Goal: Information Seeking & Learning: Learn about a topic

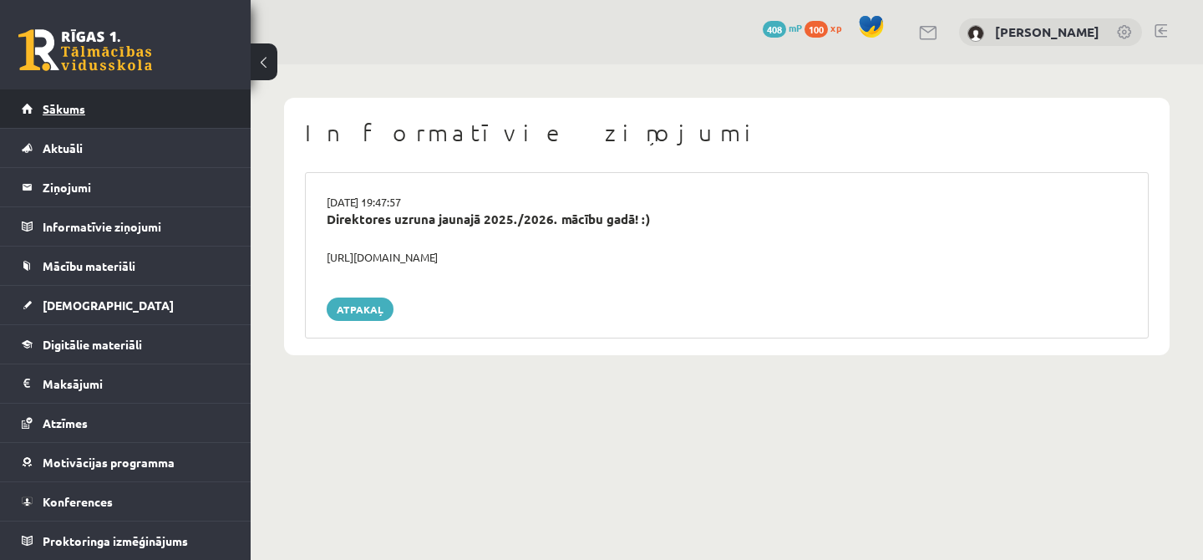
click at [86, 111] on link "Sākums" at bounding box center [126, 108] width 208 height 38
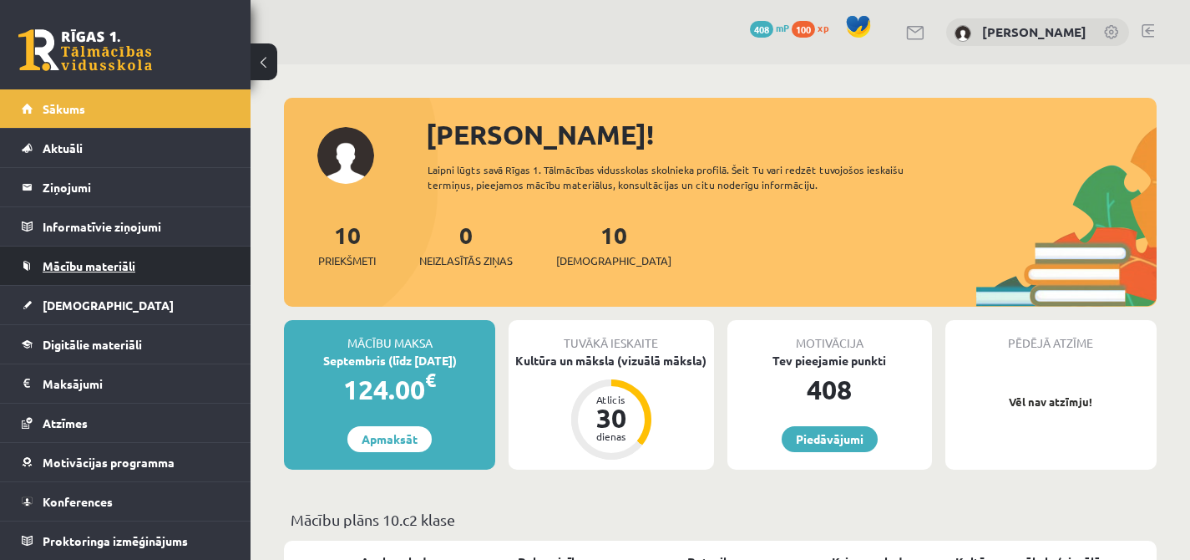
click at [121, 265] on span "Mācību materiāli" at bounding box center [89, 265] width 93 height 15
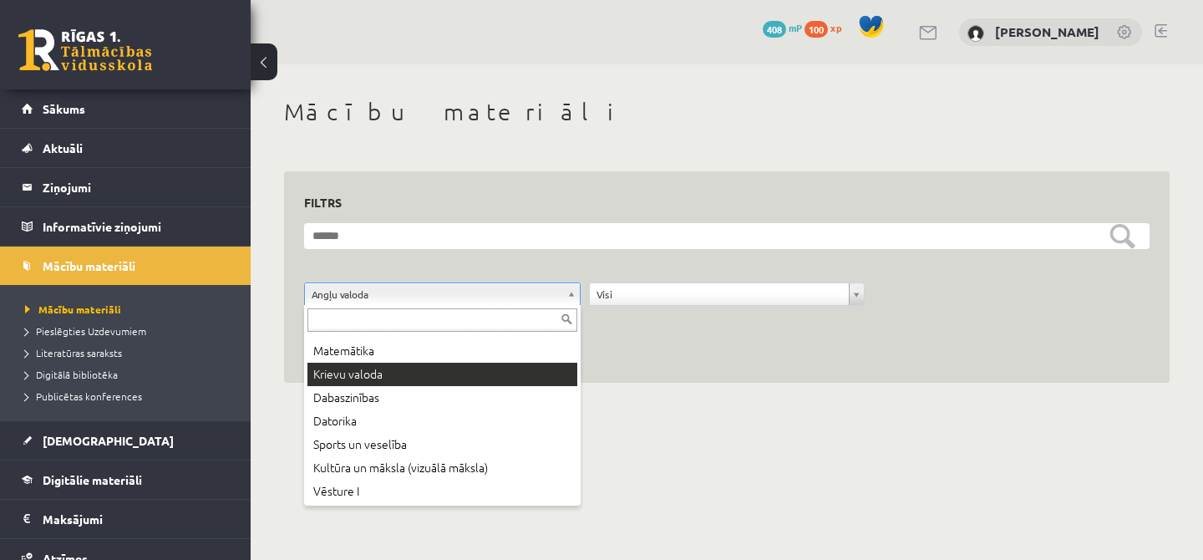
scroll to position [90, 0]
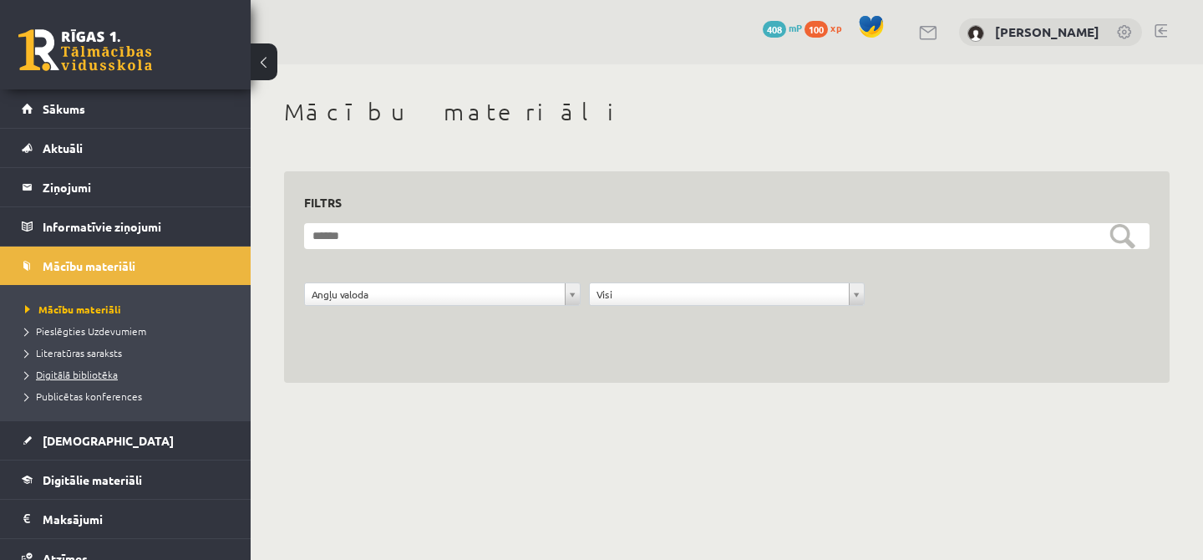
click at [73, 376] on span "Digitālā bibliotēka" at bounding box center [71, 374] width 93 height 13
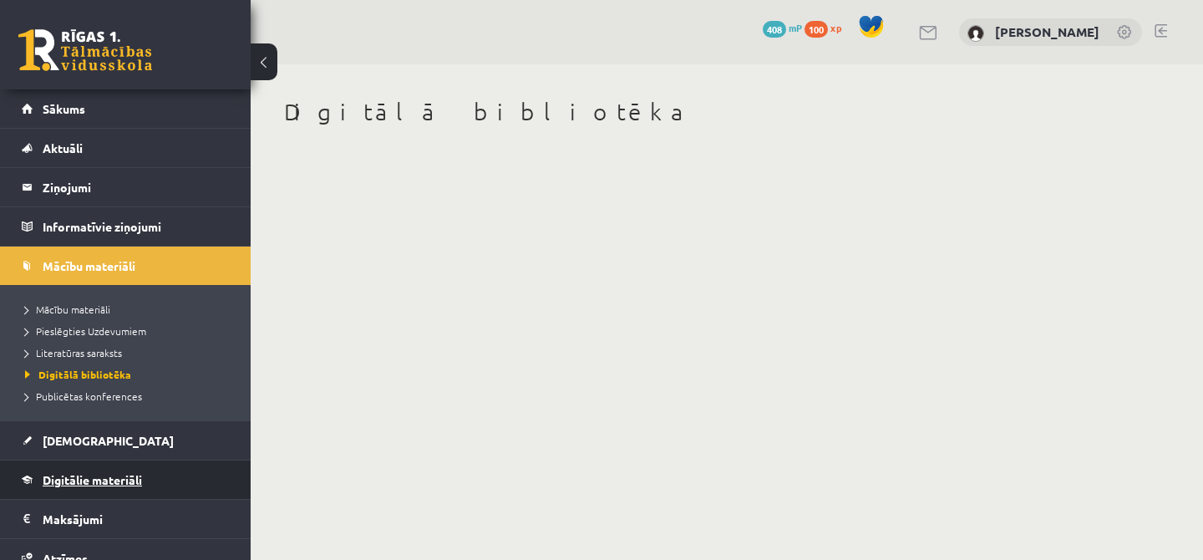
click at [109, 483] on span "Digitālie materiāli" at bounding box center [92, 479] width 99 height 15
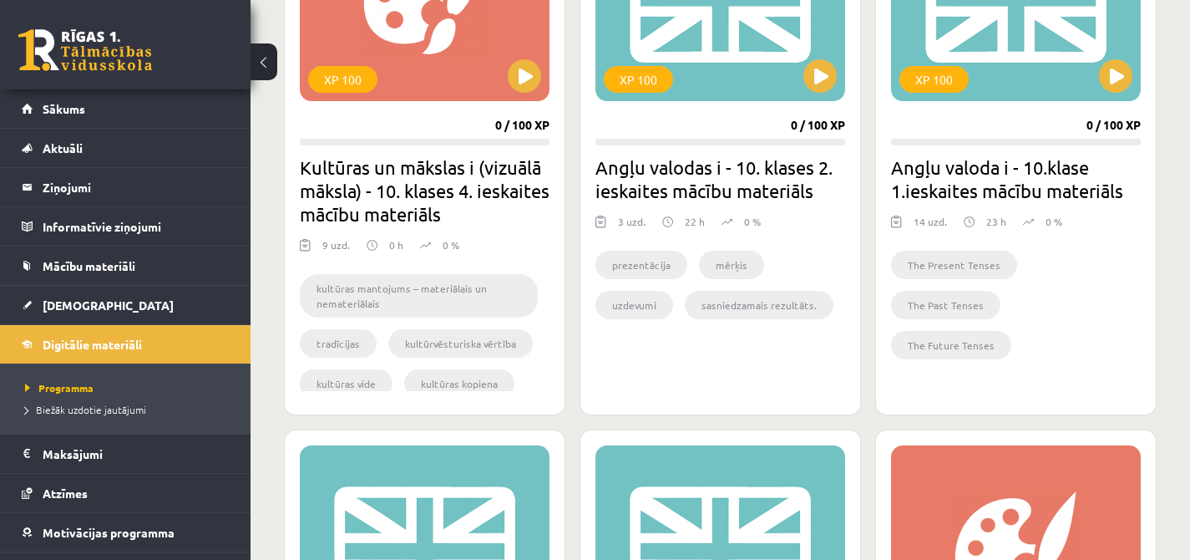
scroll to position [579, 0]
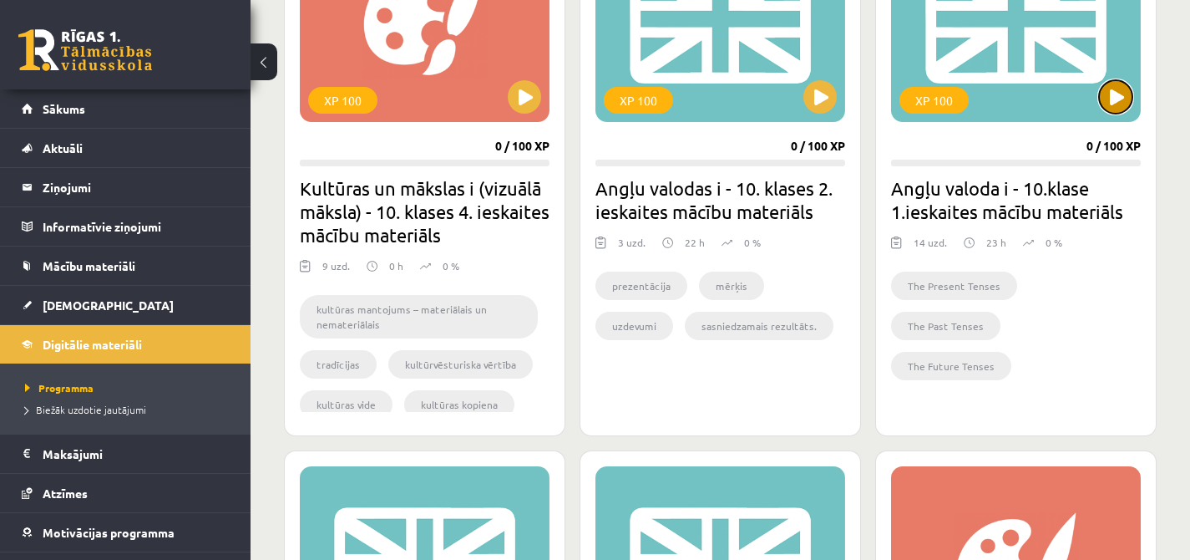
click at [1114, 104] on button at bounding box center [1115, 96] width 33 height 33
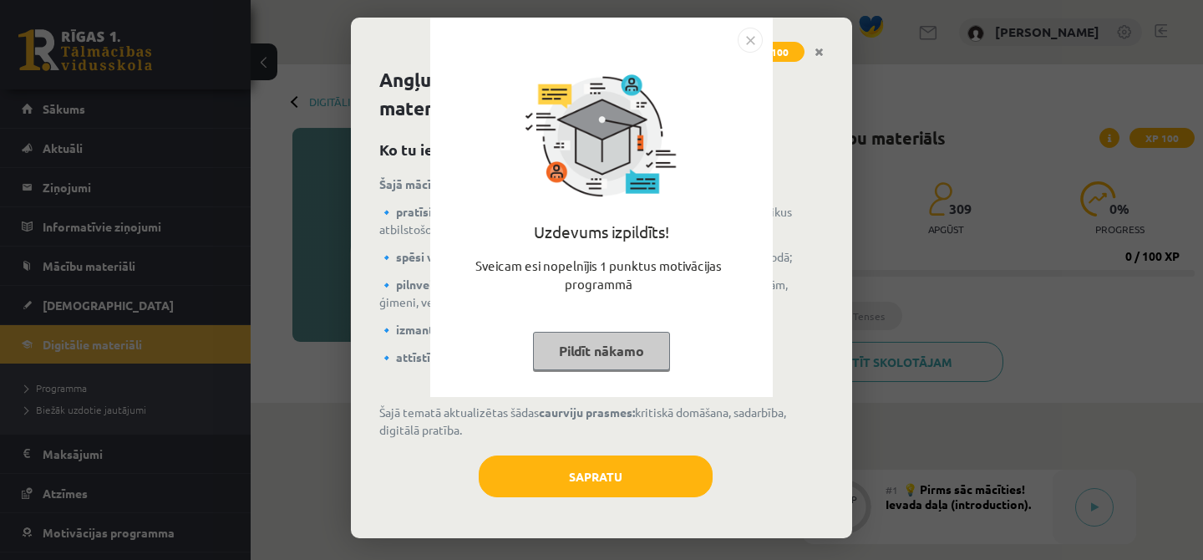
click at [643, 335] on button "Pildīt nākamo" at bounding box center [601, 351] width 137 height 38
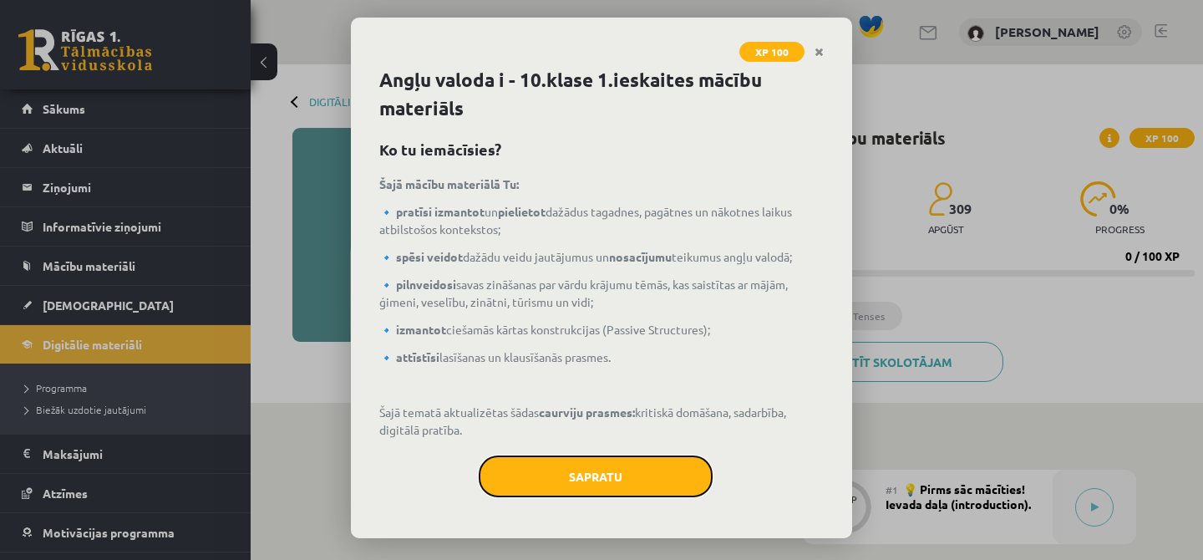
click at [635, 478] on button "Sapratu" at bounding box center [596, 476] width 234 height 42
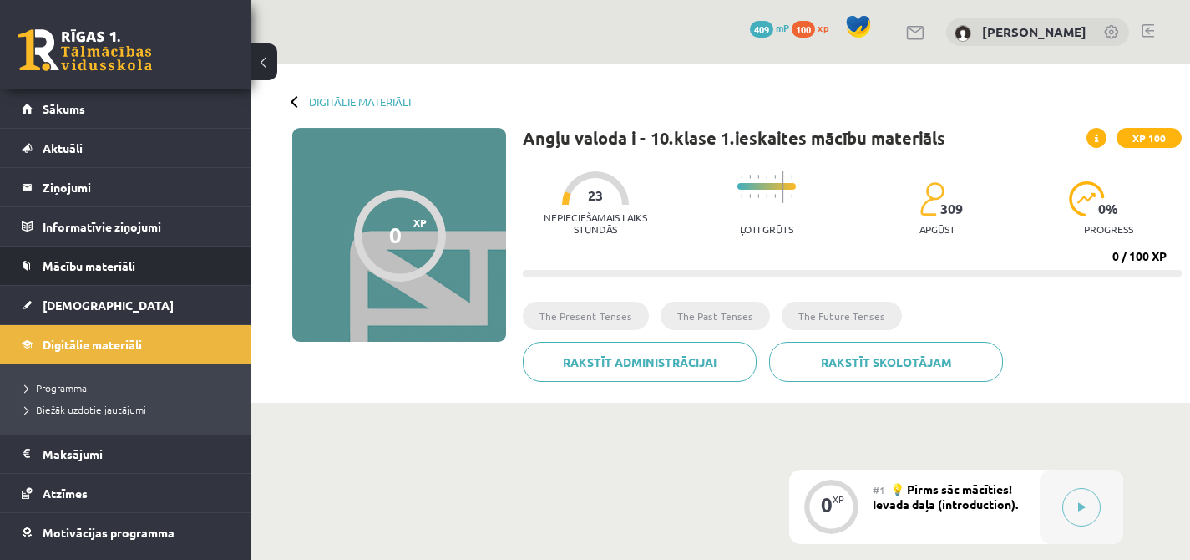
click at [130, 272] on link "Mācību materiāli" at bounding box center [126, 265] width 208 height 38
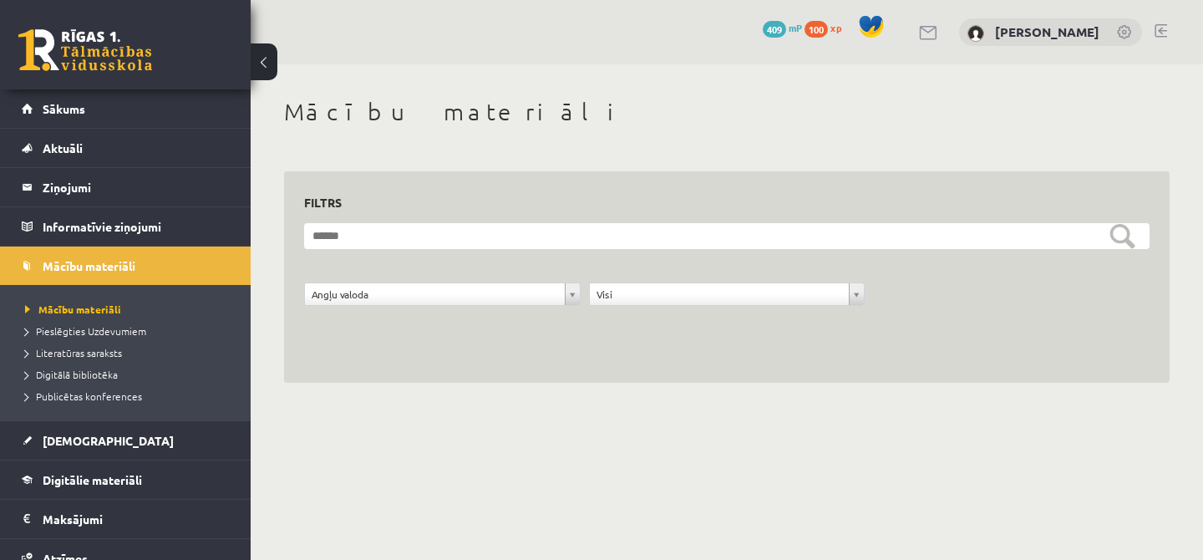
click at [746, 214] on div "**********" at bounding box center [726, 258] width 845 height 134
click at [75, 189] on legend "Ziņojumi 0" at bounding box center [136, 187] width 187 height 38
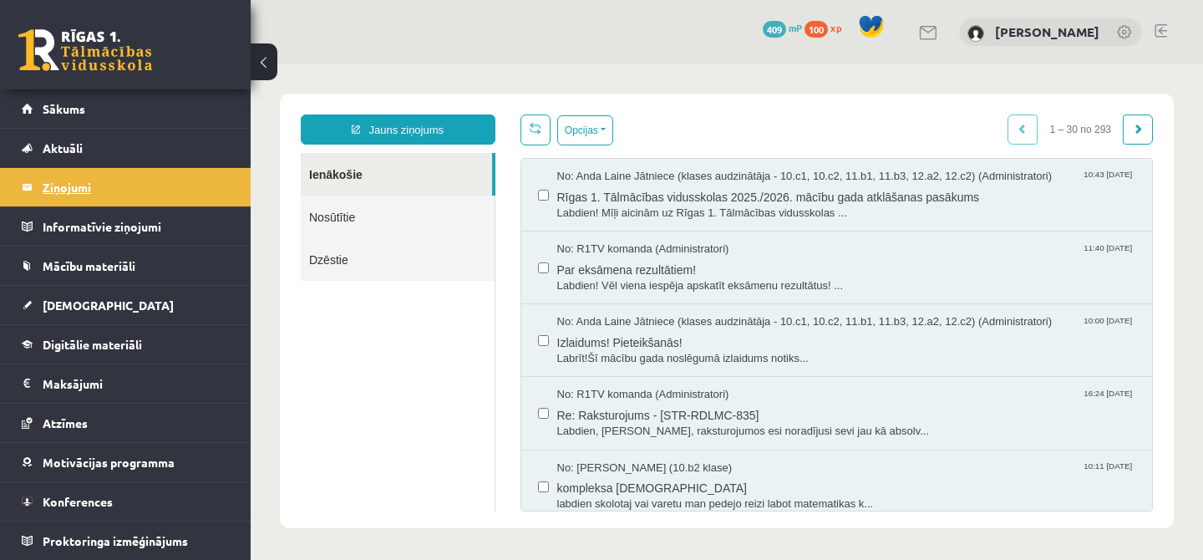
click at [102, 183] on legend "Ziņojumi 0" at bounding box center [136, 187] width 187 height 38
click at [140, 227] on legend "Informatīvie ziņojumi 0" at bounding box center [136, 226] width 187 height 38
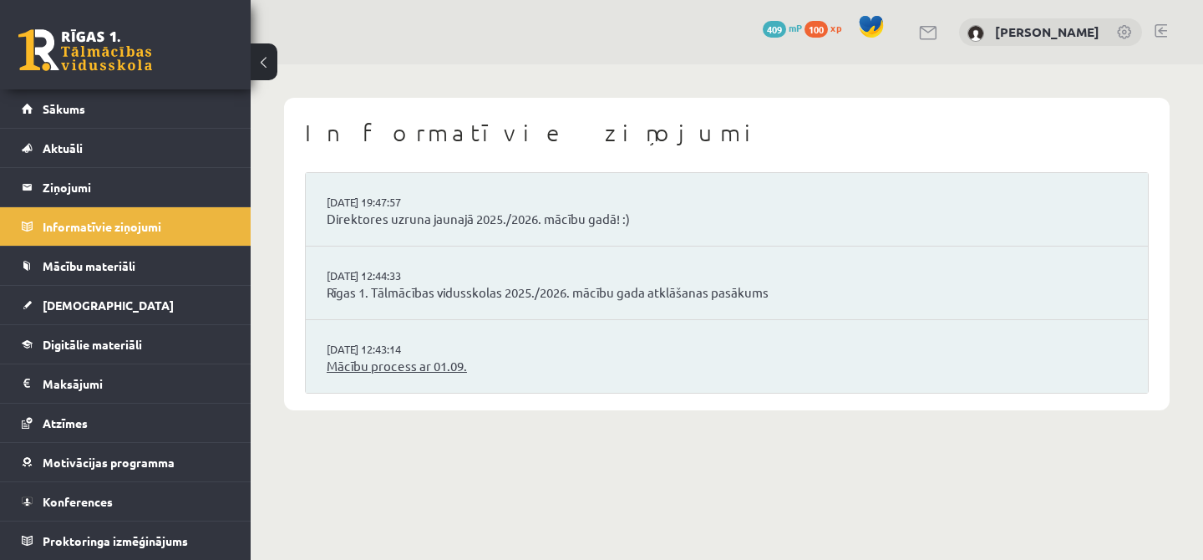
click at [383, 371] on link "Mācību process ar 01.09." at bounding box center [727, 366] width 800 height 19
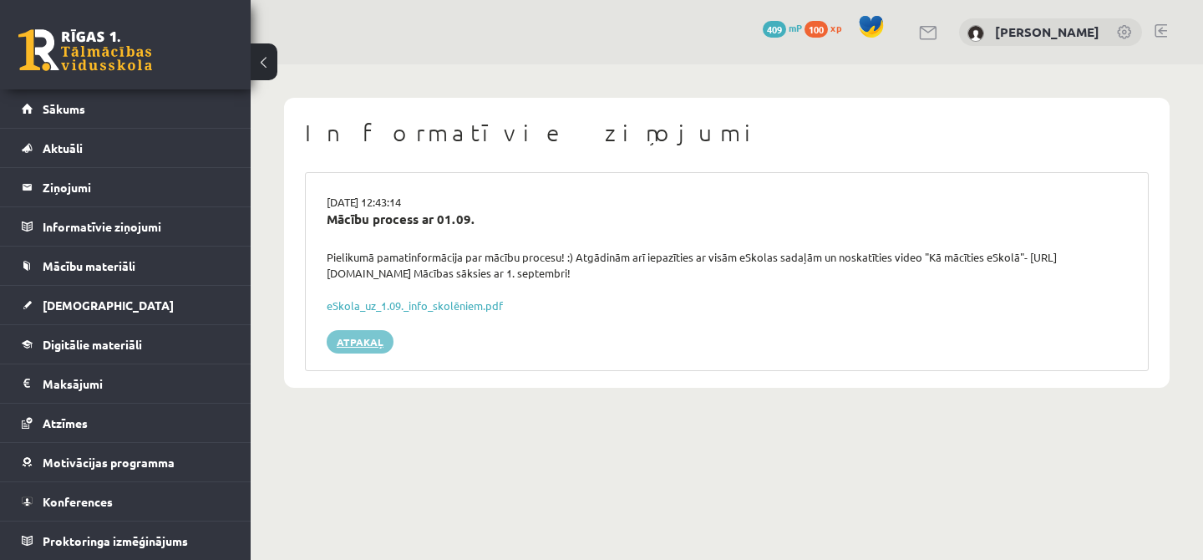
click at [378, 336] on link "Atpakaļ" at bounding box center [360, 341] width 67 height 23
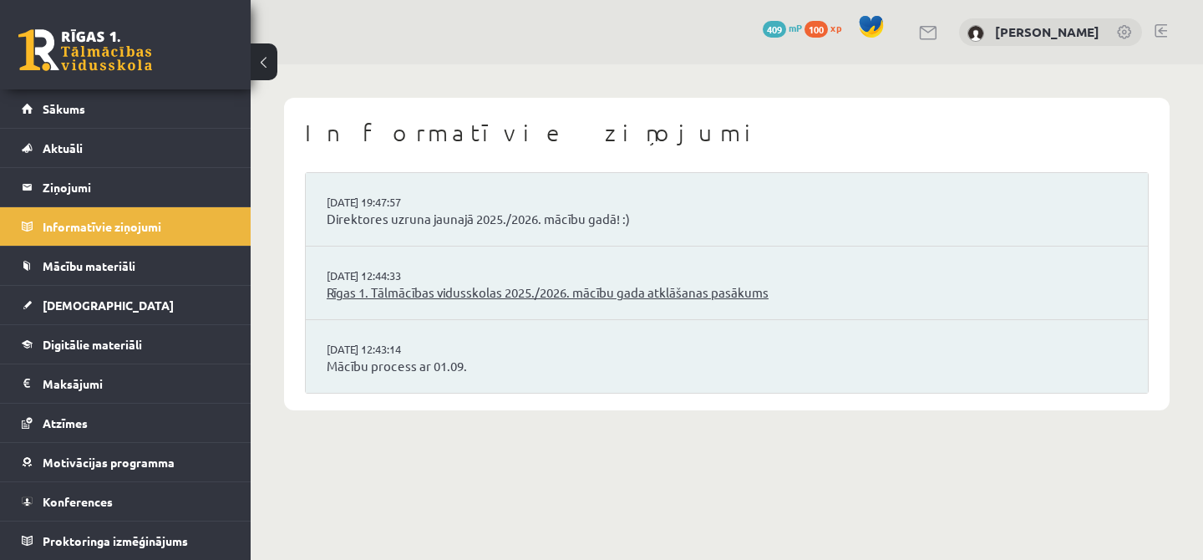
click at [387, 293] on link "Rīgas 1. Tālmācības vidusskolas 2025./2026. mācību gada atklāšanas pasākums" at bounding box center [727, 292] width 800 height 19
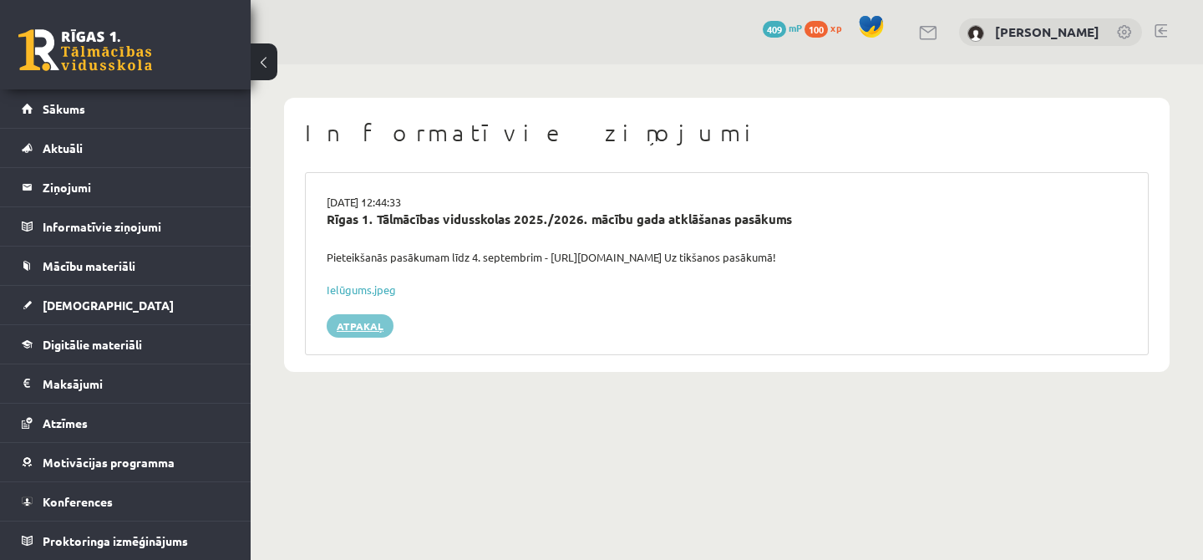
click at [361, 327] on link "Atpakaļ" at bounding box center [360, 325] width 67 height 23
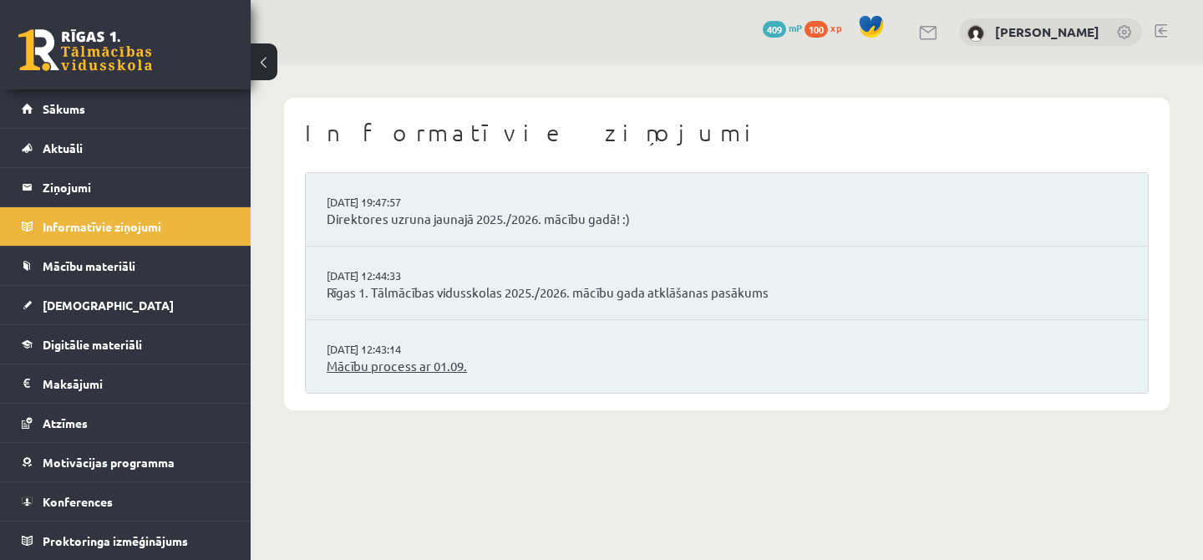
click at [400, 361] on link "Mācību process ar 01.09." at bounding box center [727, 366] width 800 height 19
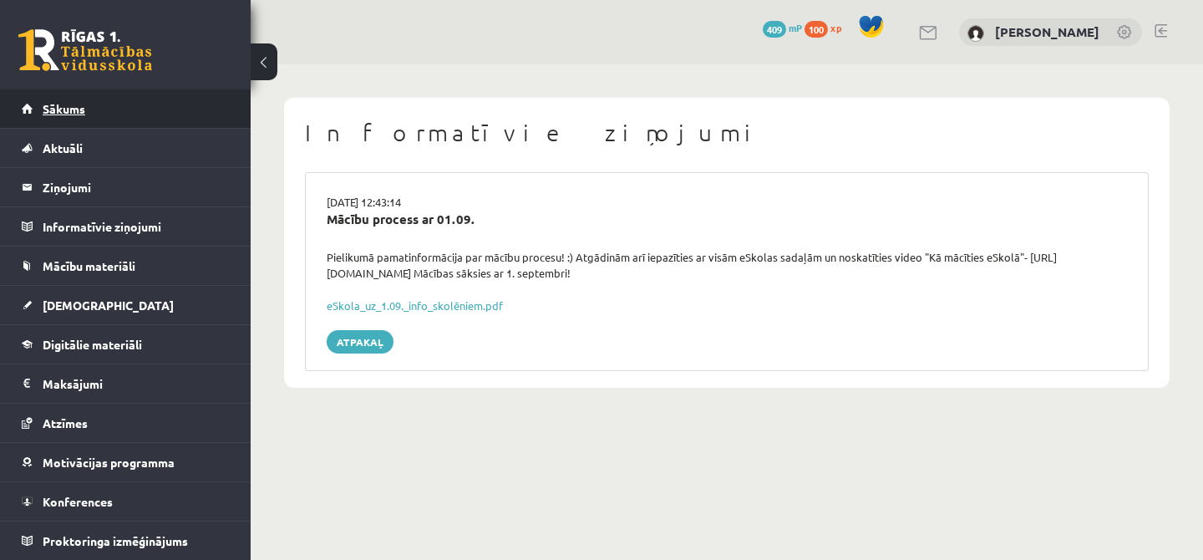
click at [137, 112] on link "Sākums" at bounding box center [126, 108] width 208 height 38
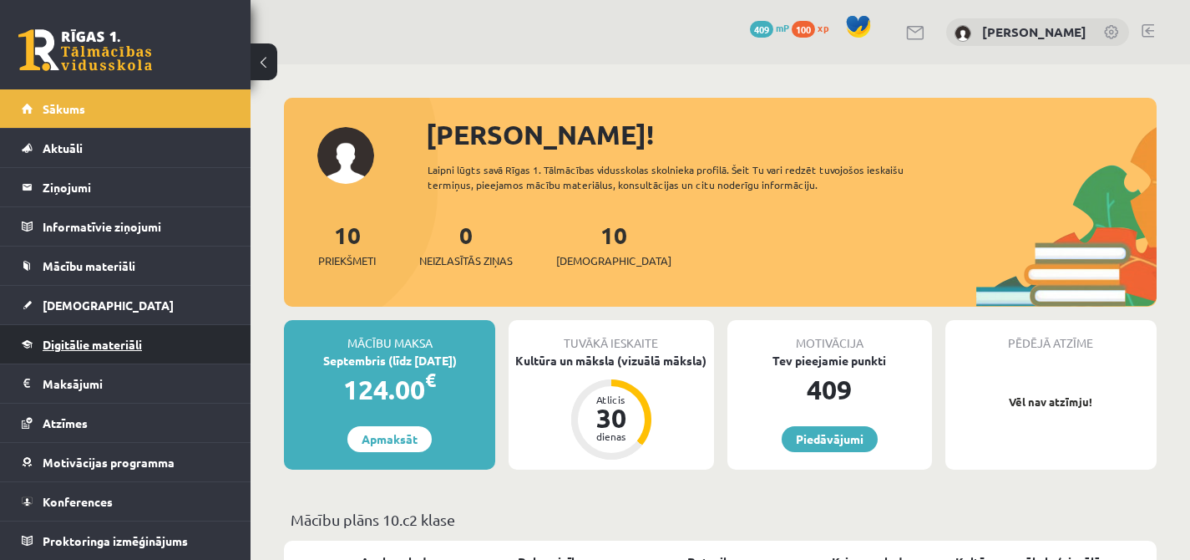
click at [110, 338] on span "Digitālie materiāli" at bounding box center [92, 344] width 99 height 15
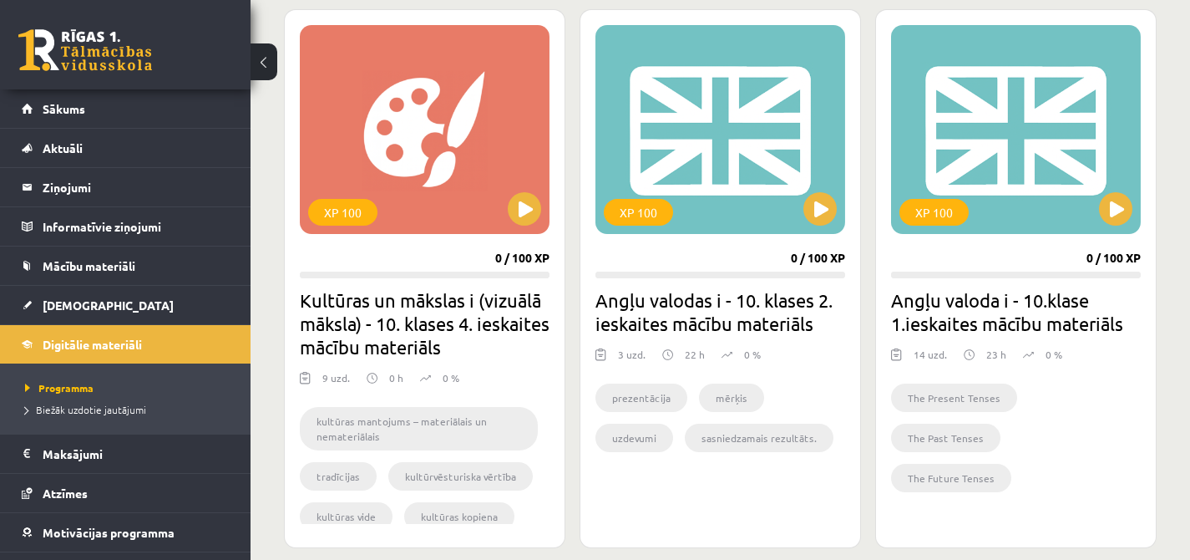
scroll to position [392, 0]
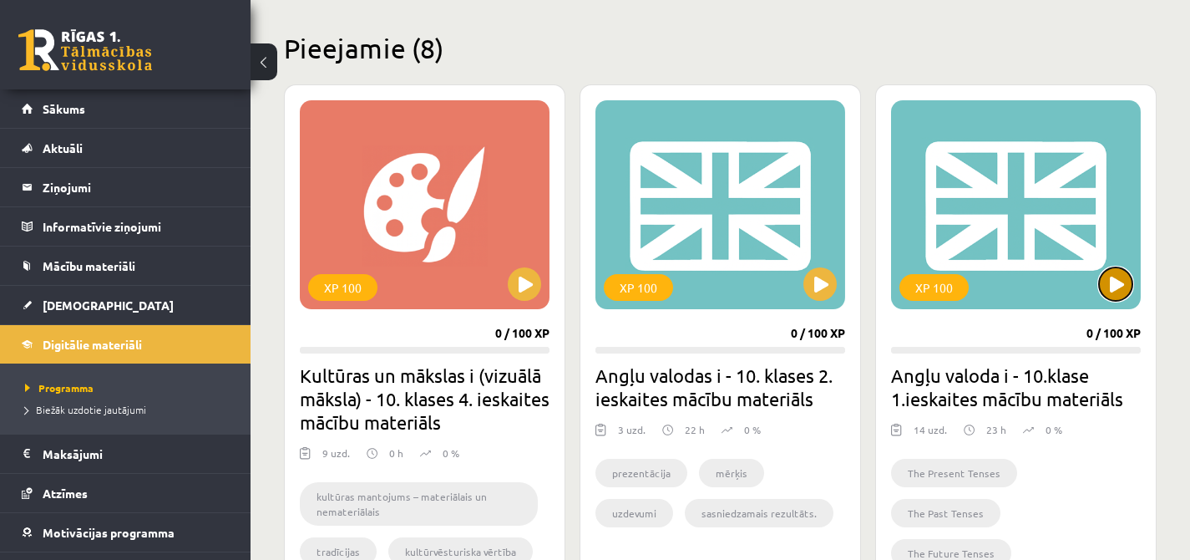
click at [1130, 282] on button at bounding box center [1115, 283] width 33 height 33
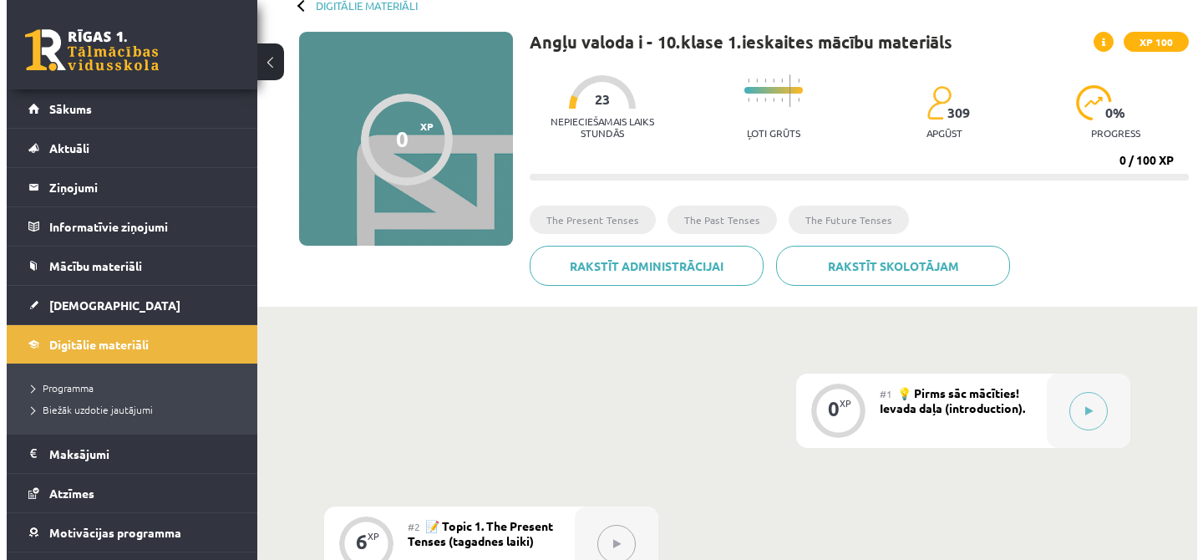
scroll to position [100, 0]
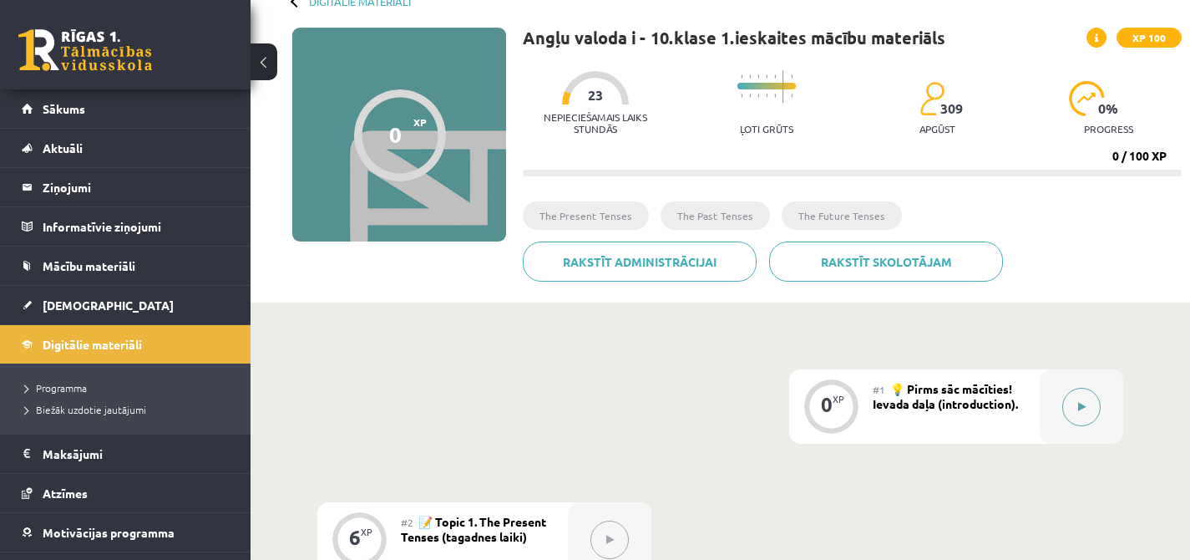
click at [1086, 410] on button at bounding box center [1082, 407] width 38 height 38
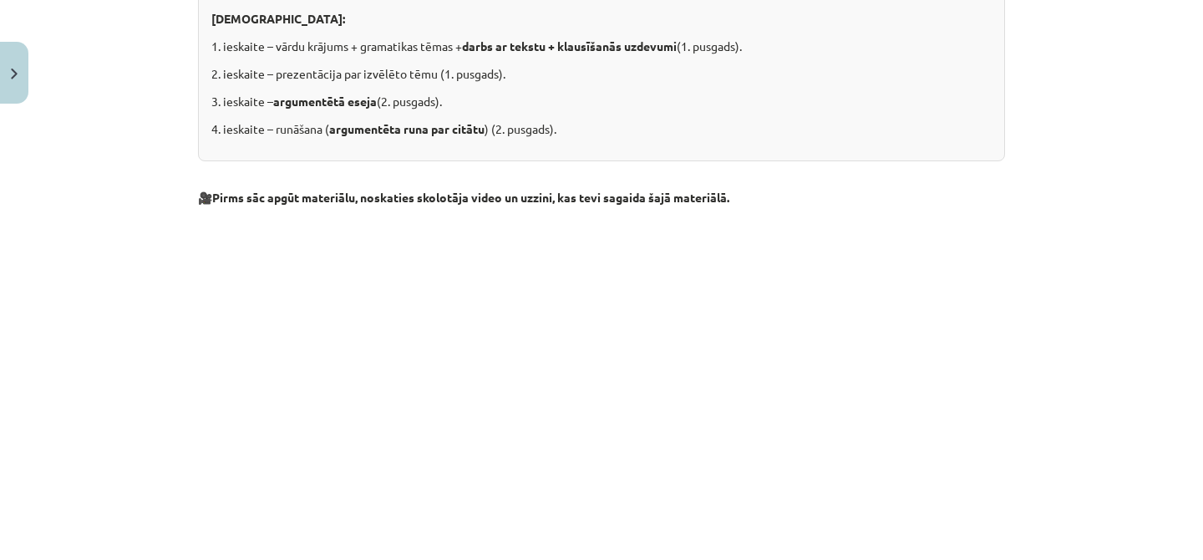
scroll to position [599, 0]
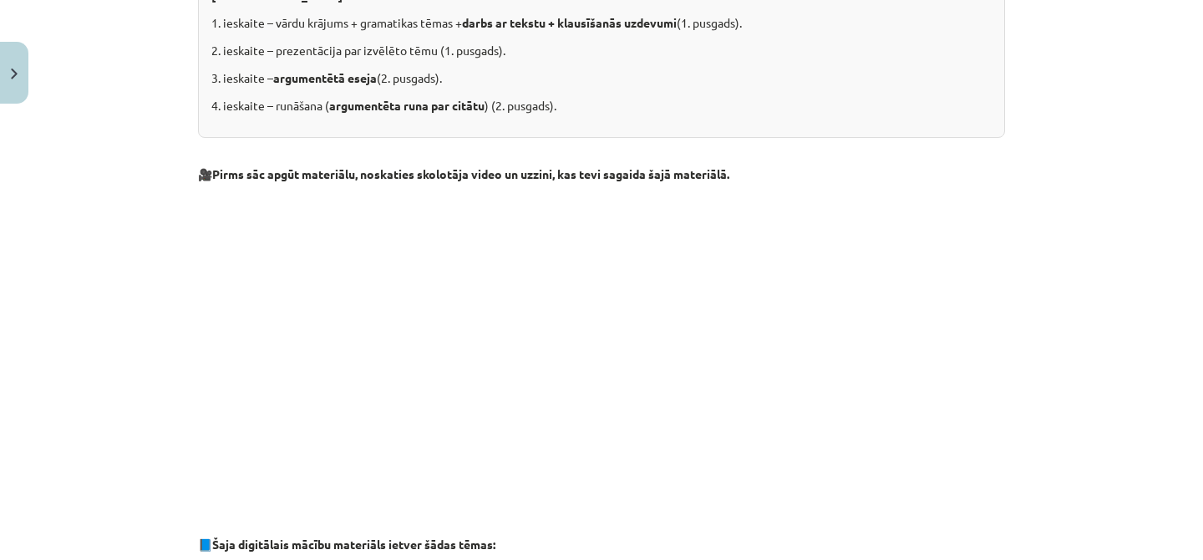
click at [942, 195] on p at bounding box center [601, 345] width 807 height 305
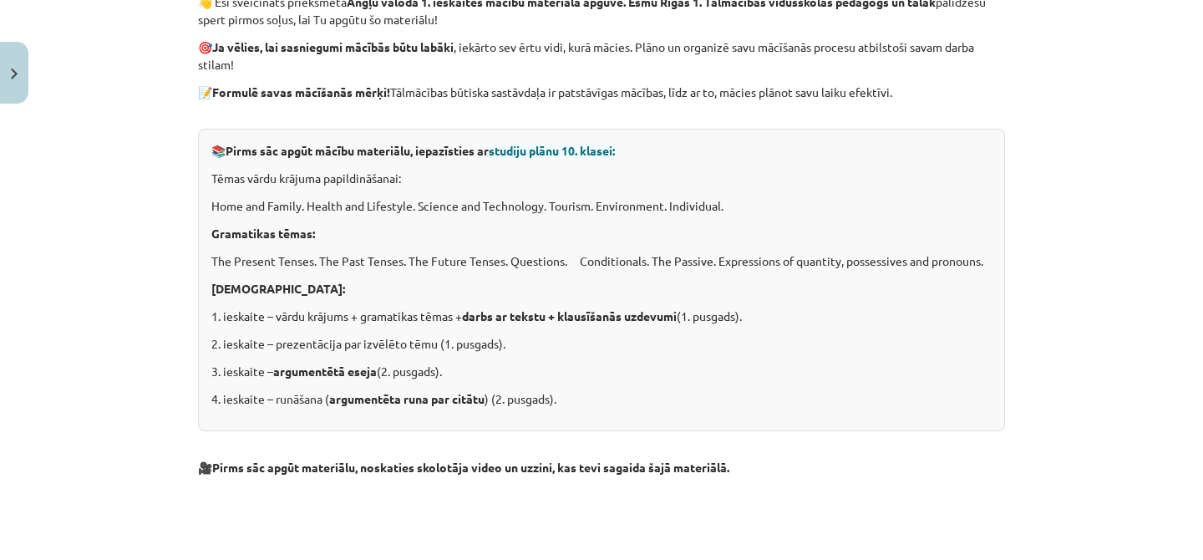
scroll to position [300, 0]
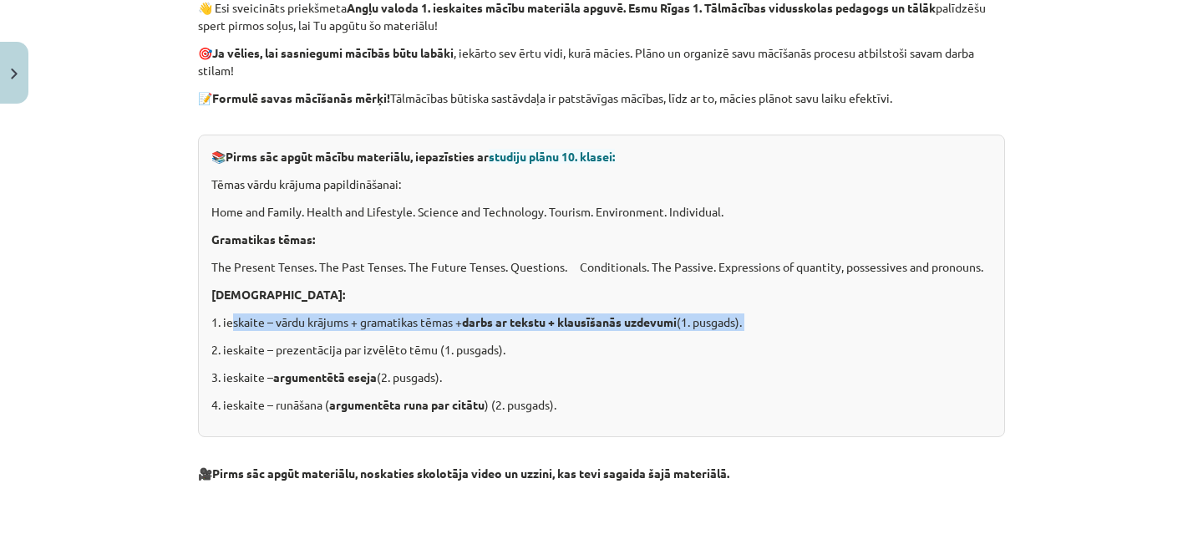
drag, startPoint x: 228, startPoint y: 321, endPoint x: 594, endPoint y: 338, distance: 366.3
click at [592, 338] on div "📚 Pirms sāc apgūt mācību materiālu, iepazīsties ar studiju plānu 10. klasei: Tē…" at bounding box center [601, 286] width 807 height 302
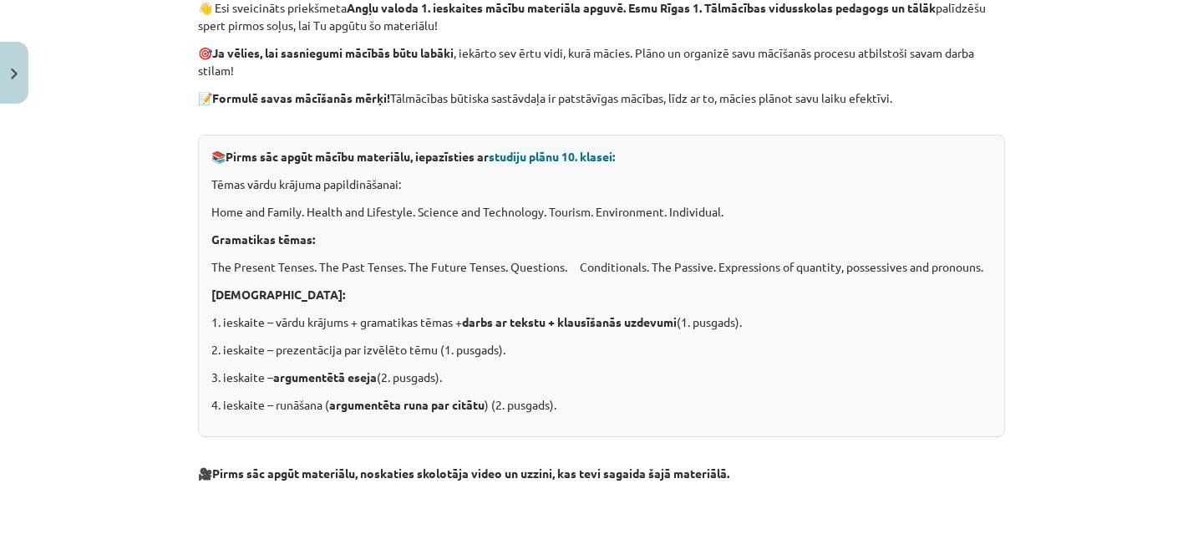
click at [619, 341] on p "2. ieskaite – prezentācija par izvēlēto tēmu (1. pusgads)." at bounding box center [601, 350] width 780 height 18
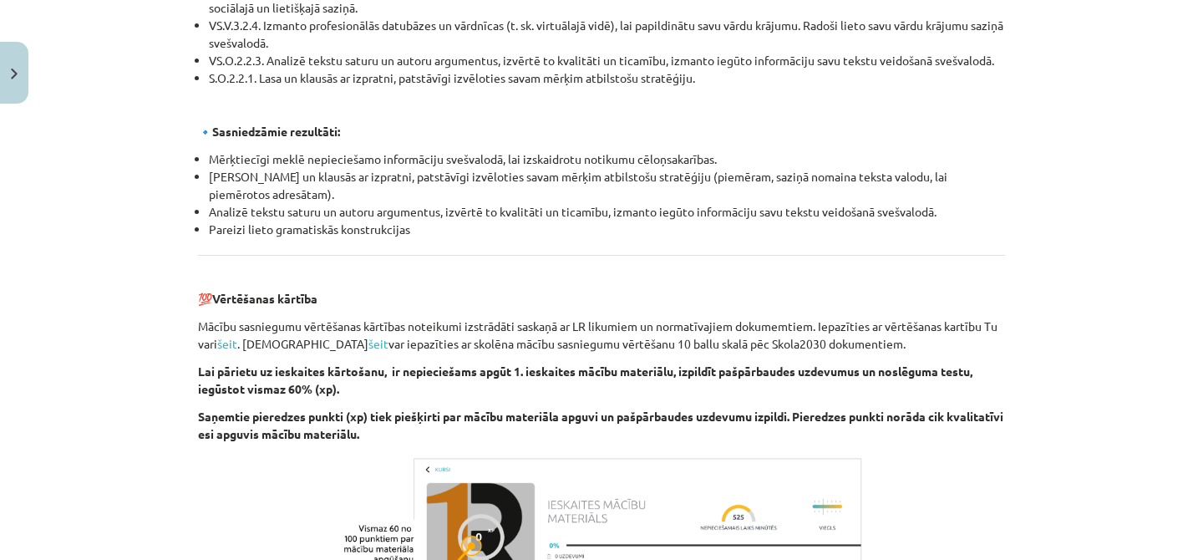
scroll to position [1953, 0]
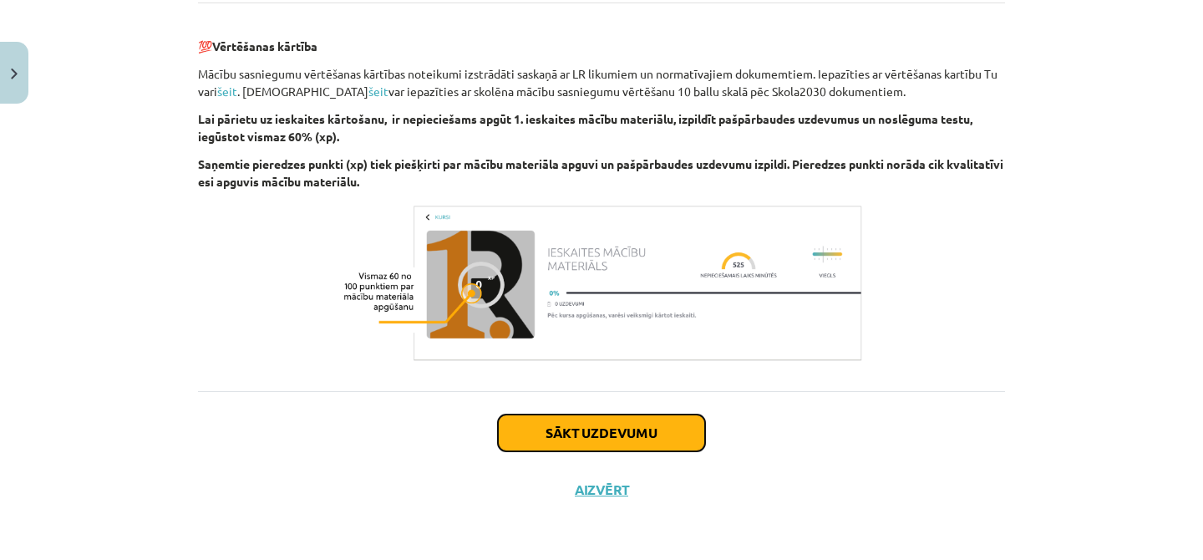
click at [566, 435] on button "Sākt uzdevumu" at bounding box center [601, 432] width 207 height 37
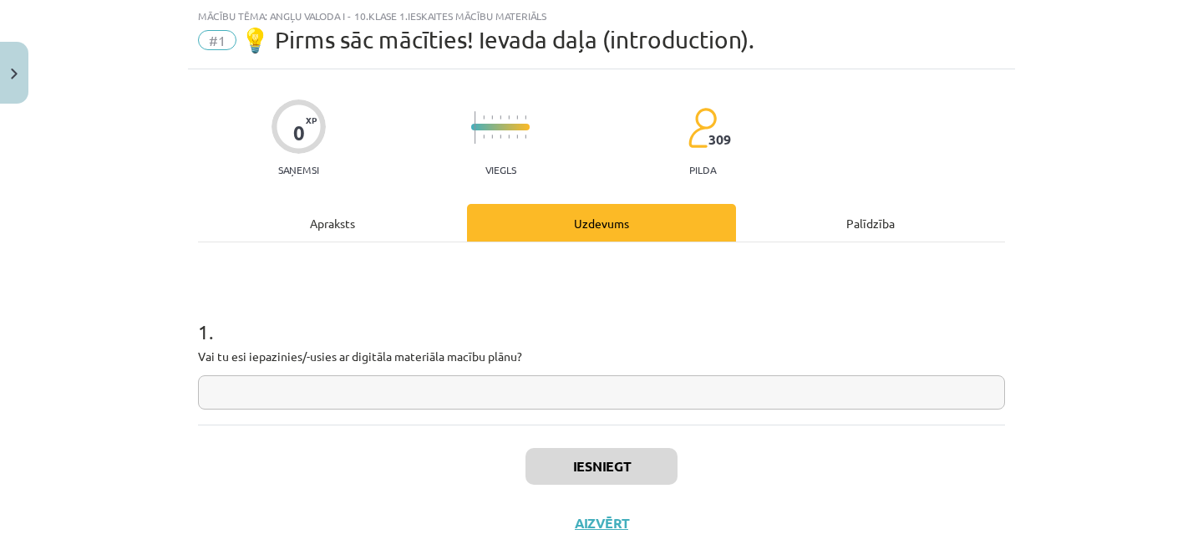
click at [291, 381] on input "text" at bounding box center [601, 392] width 807 height 34
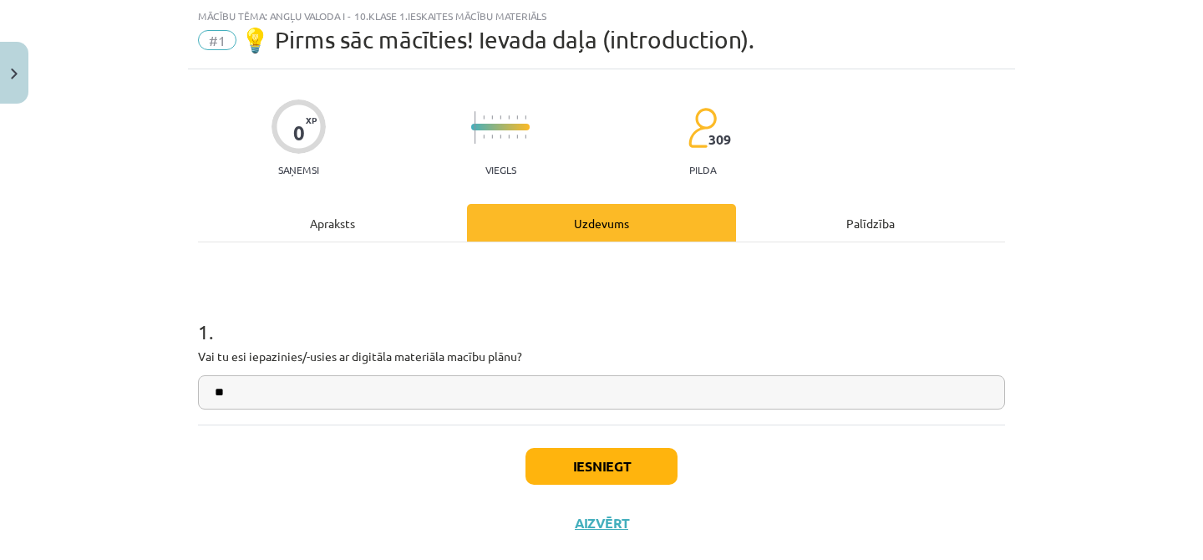
type input "**"
click at [573, 458] on button "Iesniegt" at bounding box center [601, 466] width 152 height 37
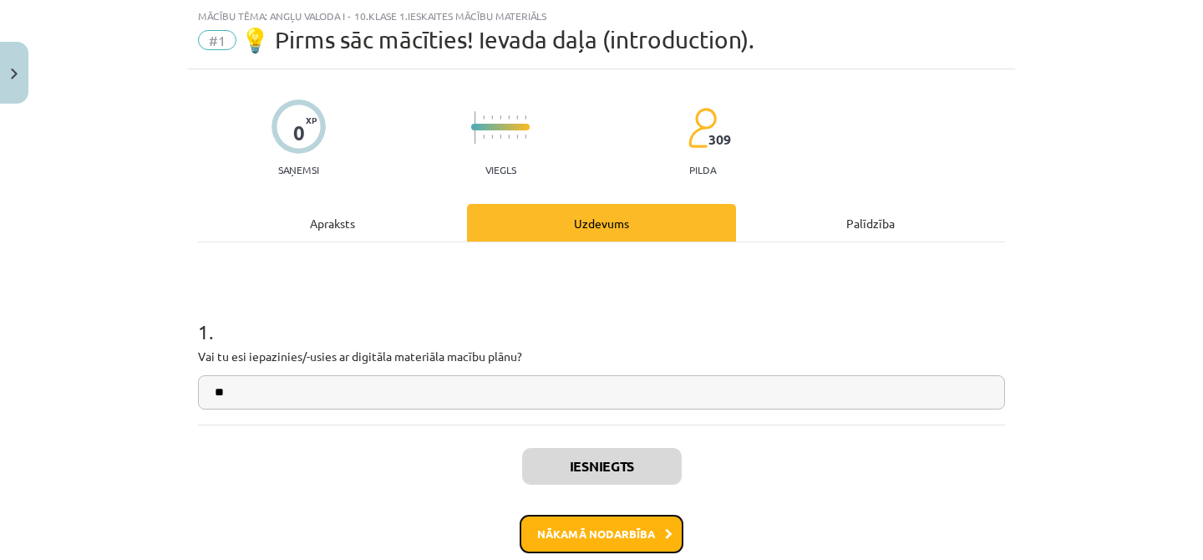
click at [613, 527] on button "Nākamā nodarbība" at bounding box center [602, 534] width 164 height 38
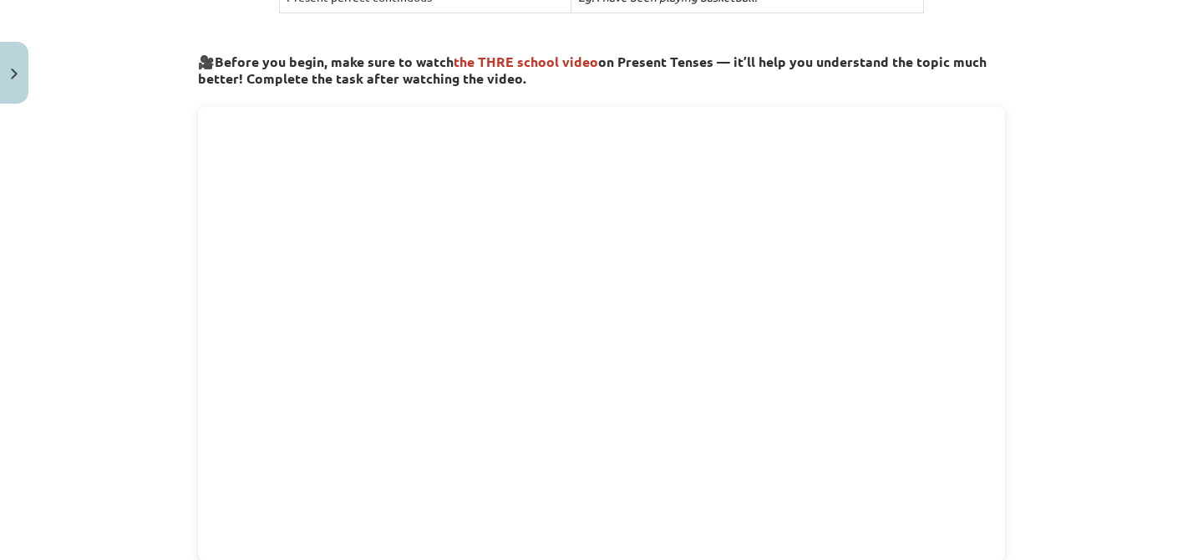
scroll to position [535, 0]
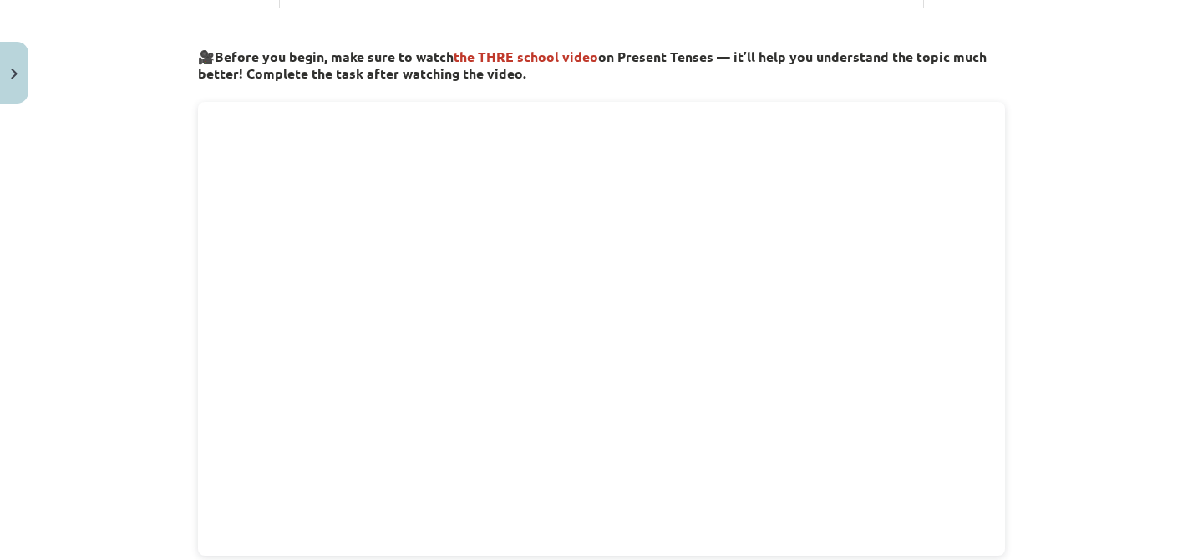
click at [1048, 316] on div "Mācību tēma: Angļu valoda i - 10.klase 1.ieskaites mācību materiāls #2 📝 Topic …" at bounding box center [601, 280] width 1203 height 560
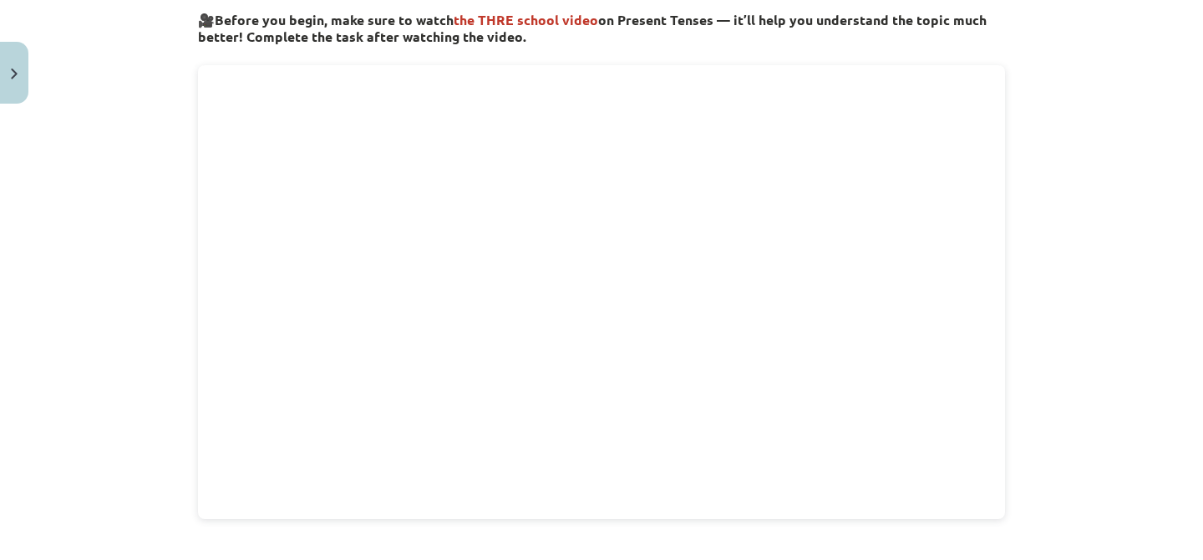
scroll to position [636, 0]
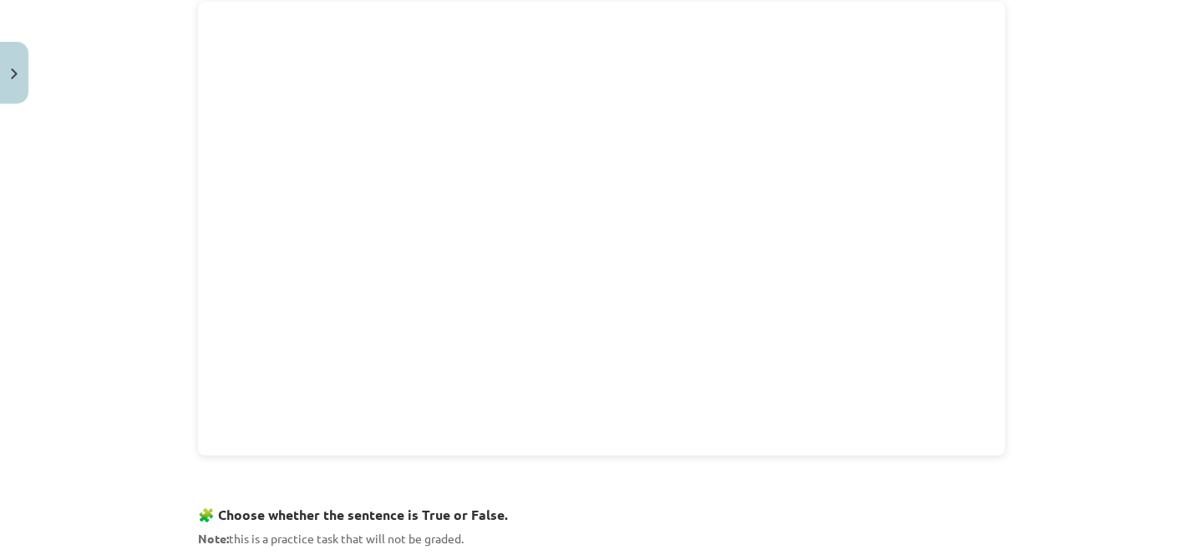
click at [1097, 212] on div "Mācību tēma: Angļu valoda i - 10.klase 1.ieskaites mācību materiāls #2 📝 Topic …" at bounding box center [601, 280] width 1203 height 560
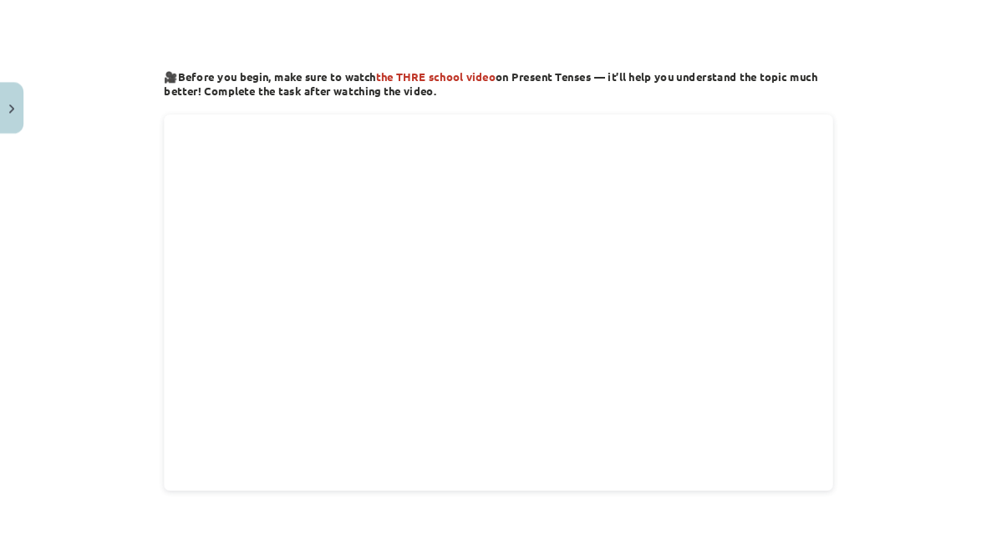
scroll to position [557, 0]
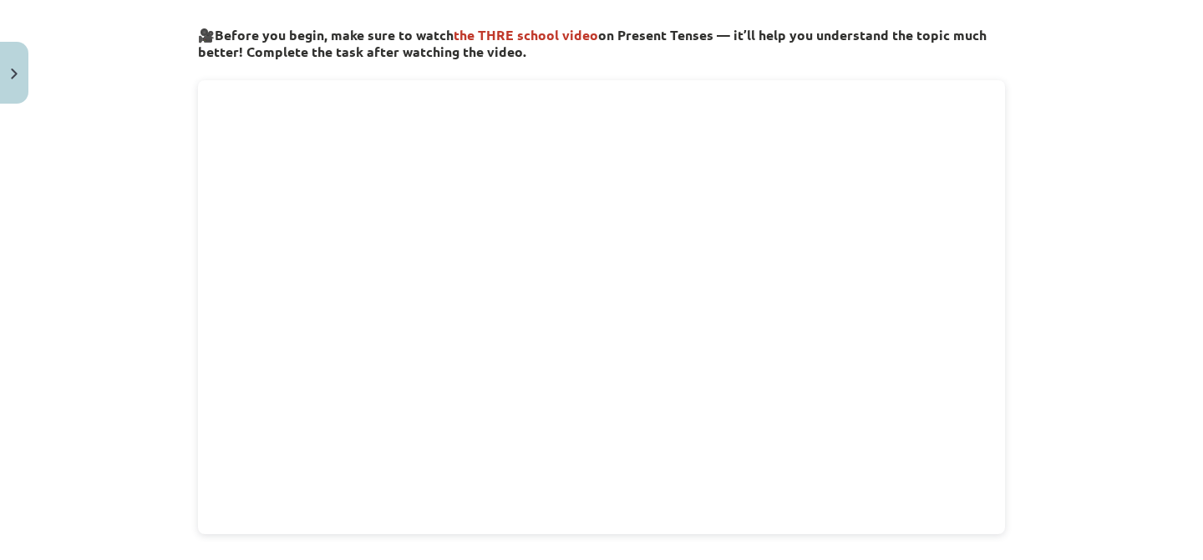
click at [1100, 218] on div "Mācību tēma: Angļu valoda i - 10.klase 1.ieskaites mācību materiāls #2 📝 Topic …" at bounding box center [601, 280] width 1203 height 560
click at [1109, 64] on div "Mācību tēma: Angļu valoda i - 10.klase 1.ieskaites mācību materiāls #2 📝 Topic …" at bounding box center [601, 280] width 1203 height 560
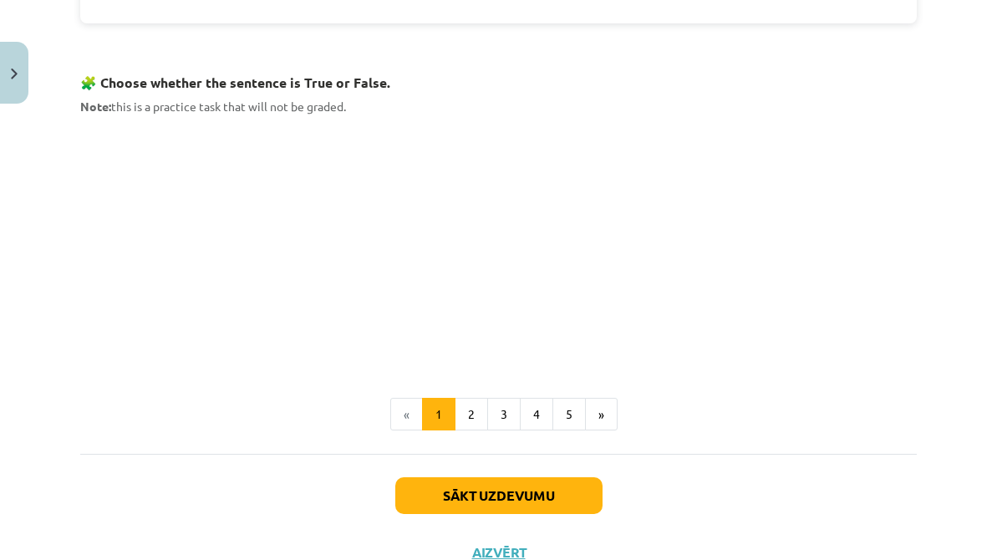
scroll to position [1084, 0]
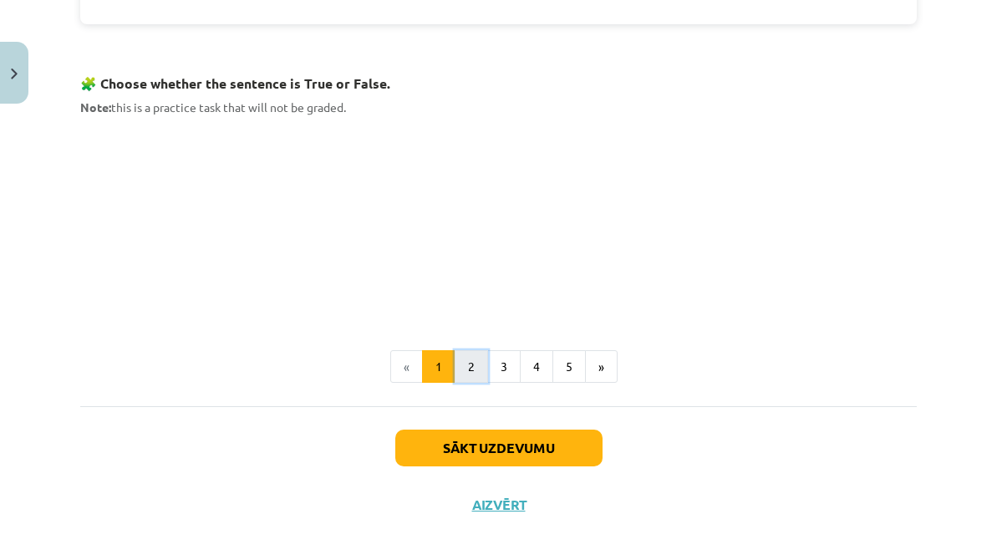
click at [465, 360] on button "2" at bounding box center [470, 366] width 33 height 33
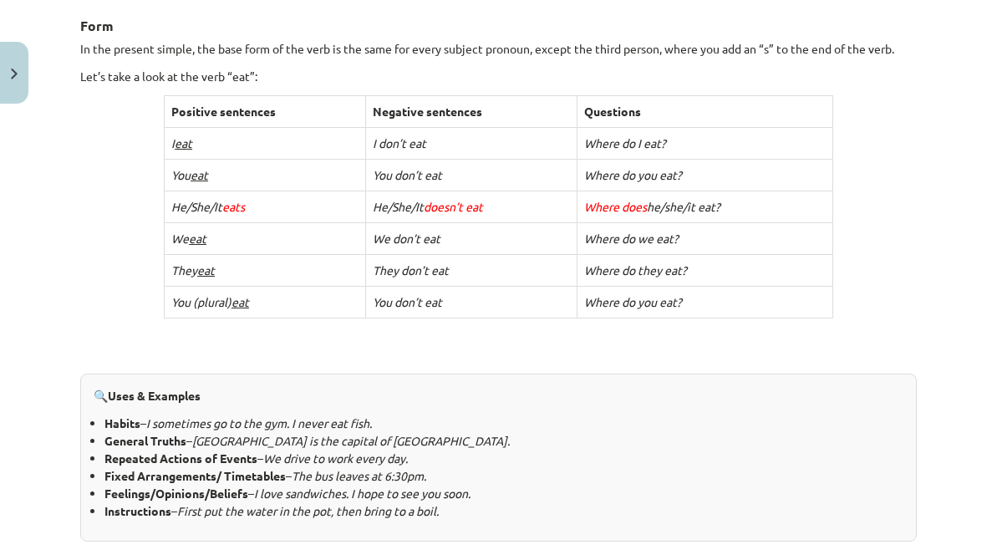
scroll to position [377, 0]
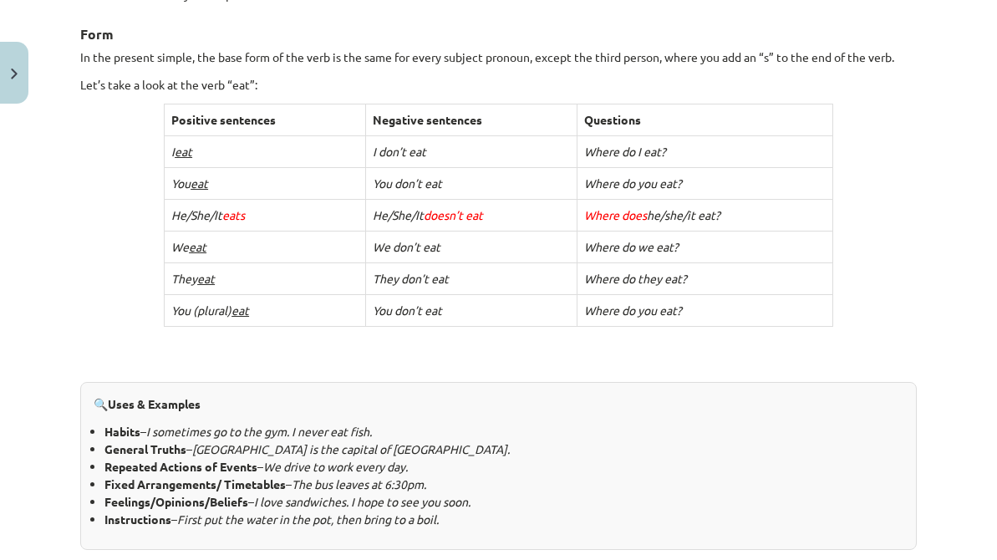
click at [366, 256] on td "We don’t eat" at bounding box center [471, 247] width 211 height 32
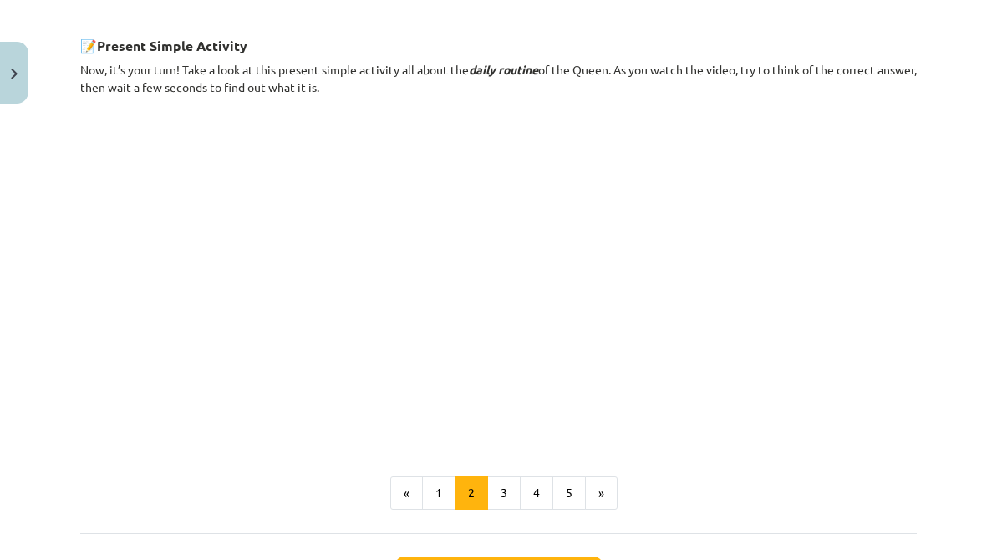
scroll to position [946, 0]
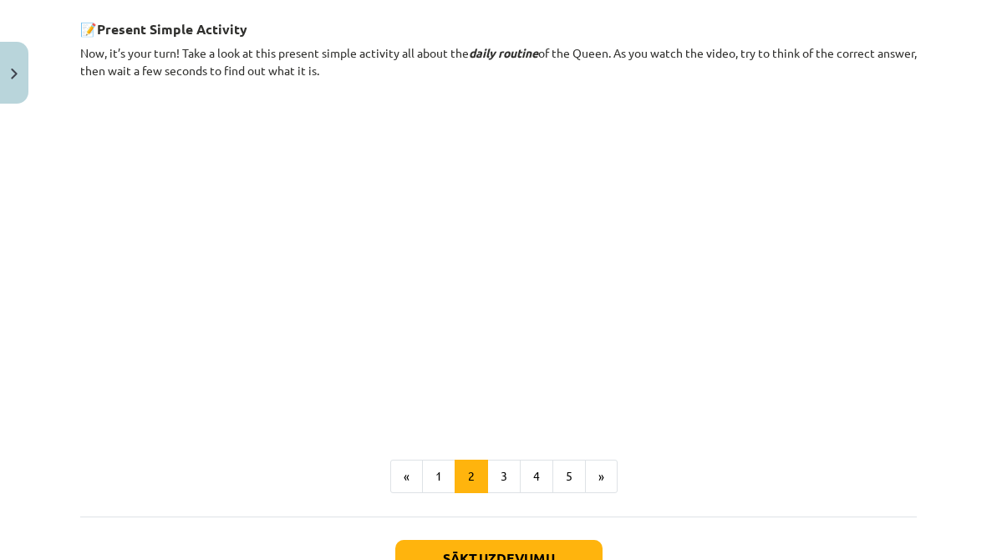
drag, startPoint x: 902, startPoint y: 245, endPoint x: 888, endPoint y: 216, distance: 32.5
click at [902, 245] on p at bounding box center [498, 269] width 836 height 305
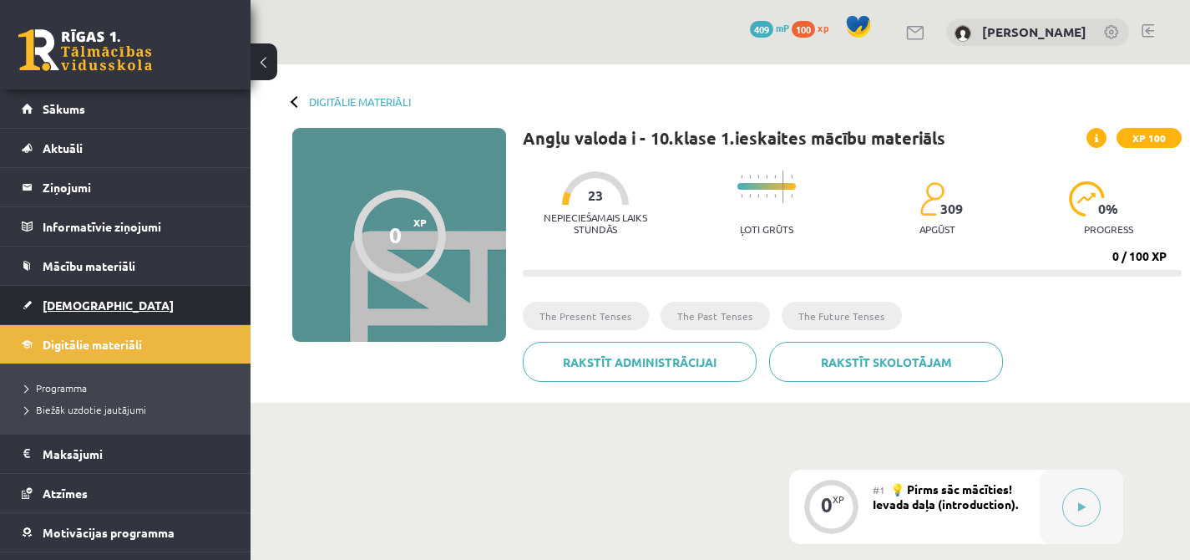
click at [78, 300] on span "[DEMOGRAPHIC_DATA]" at bounding box center [108, 304] width 131 height 15
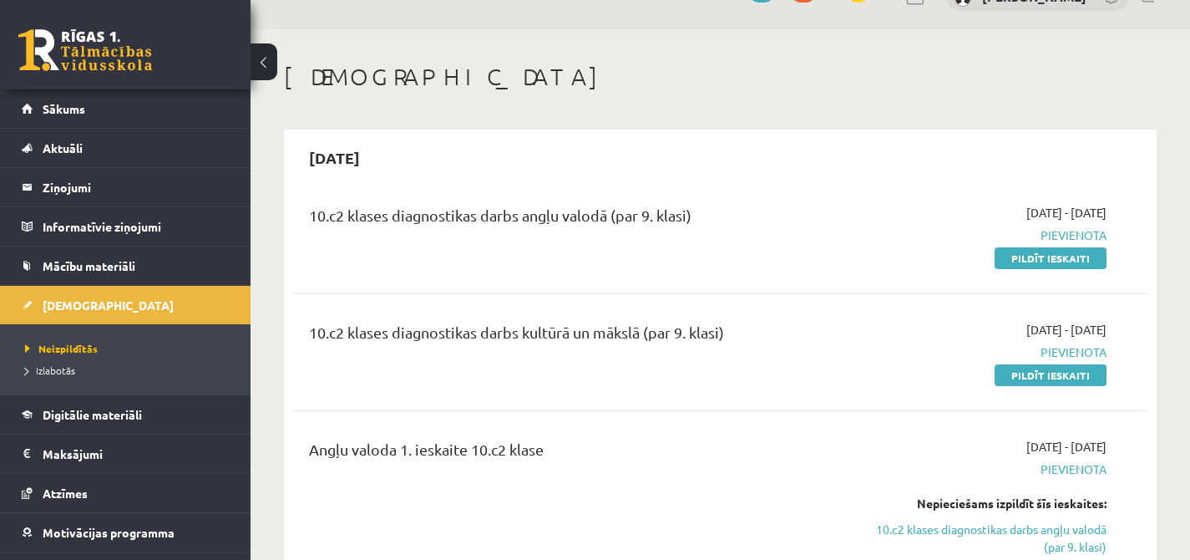
scroll to position [36, 0]
